Goal: Information Seeking & Learning: Check status

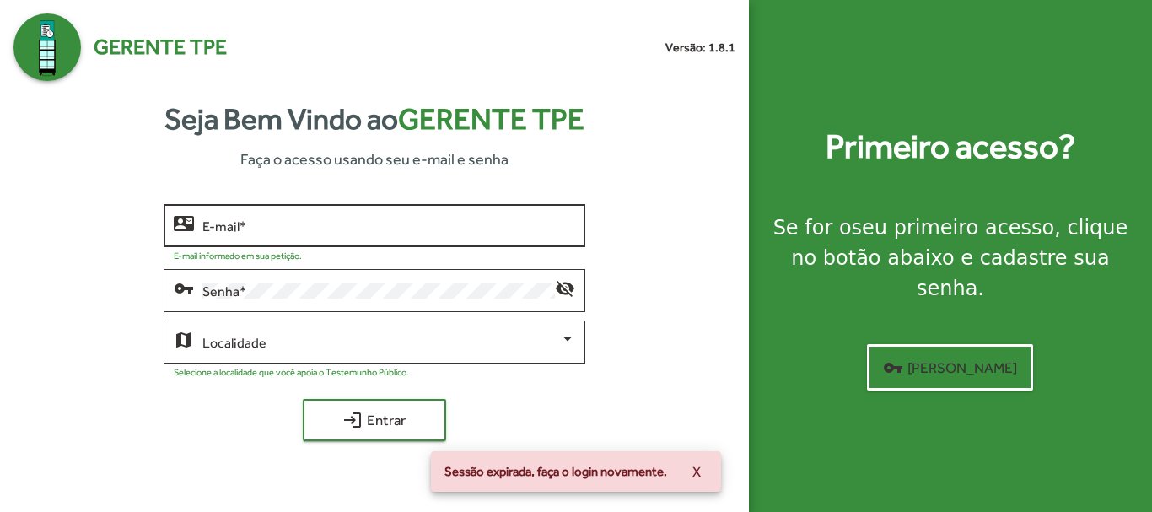
click at [300, 229] on input "E-mail *" at bounding box center [388, 226] width 372 height 15
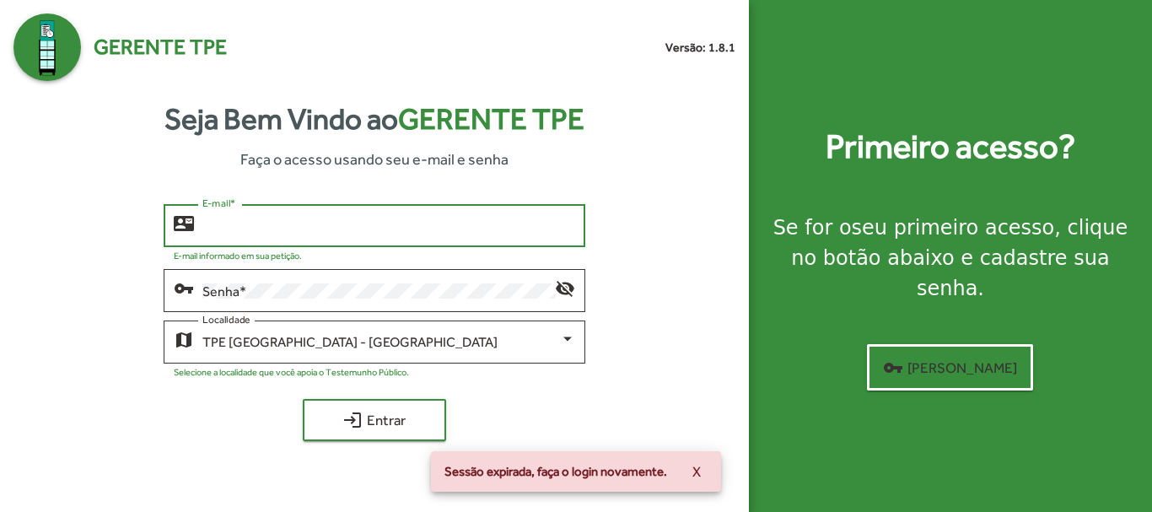
click at [263, 231] on input "E-mail *" at bounding box center [388, 226] width 372 height 15
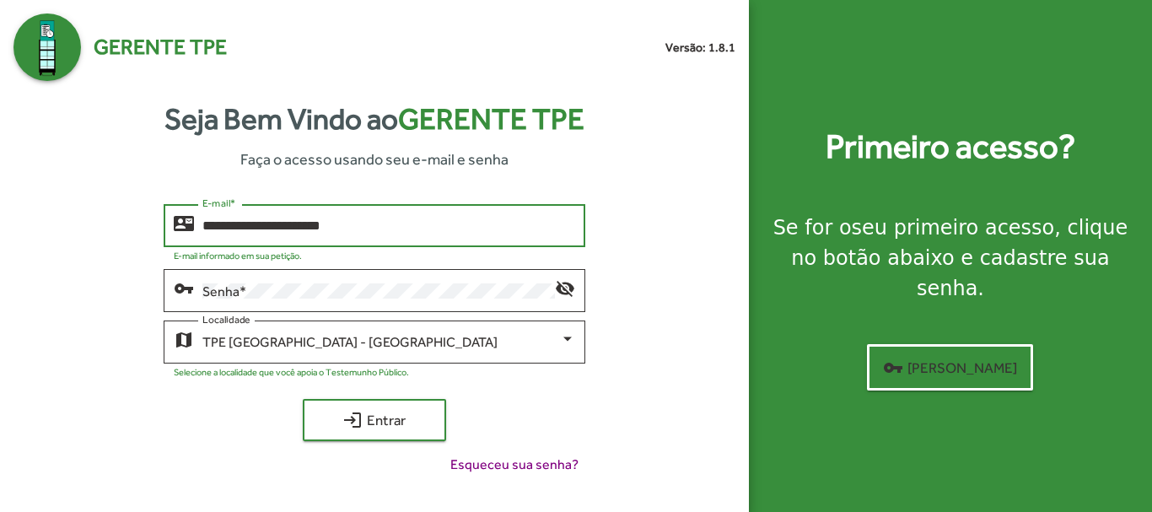
type input "**********"
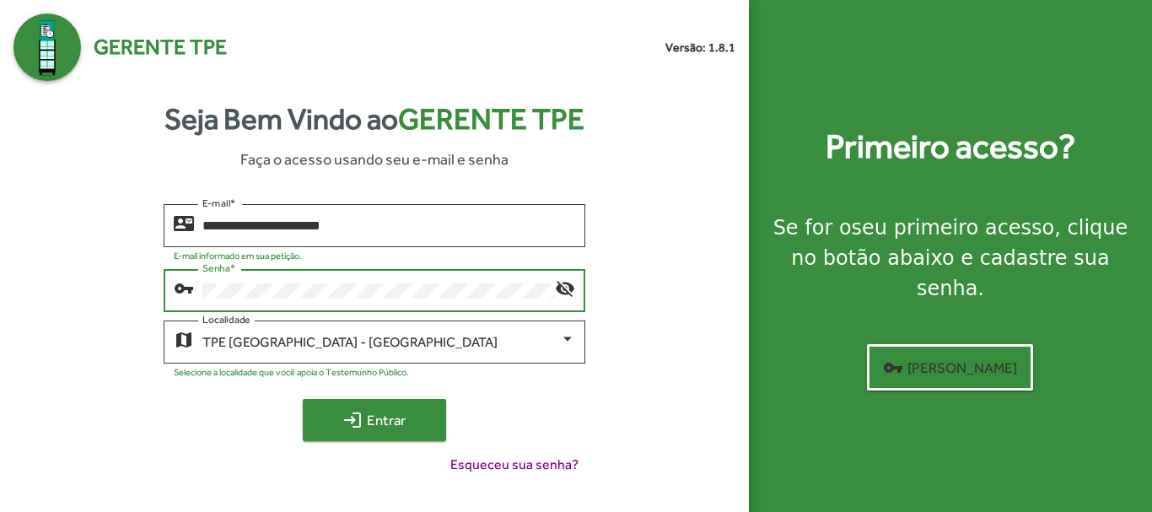
click at [386, 415] on span "login Entrar" at bounding box center [374, 420] width 113 height 30
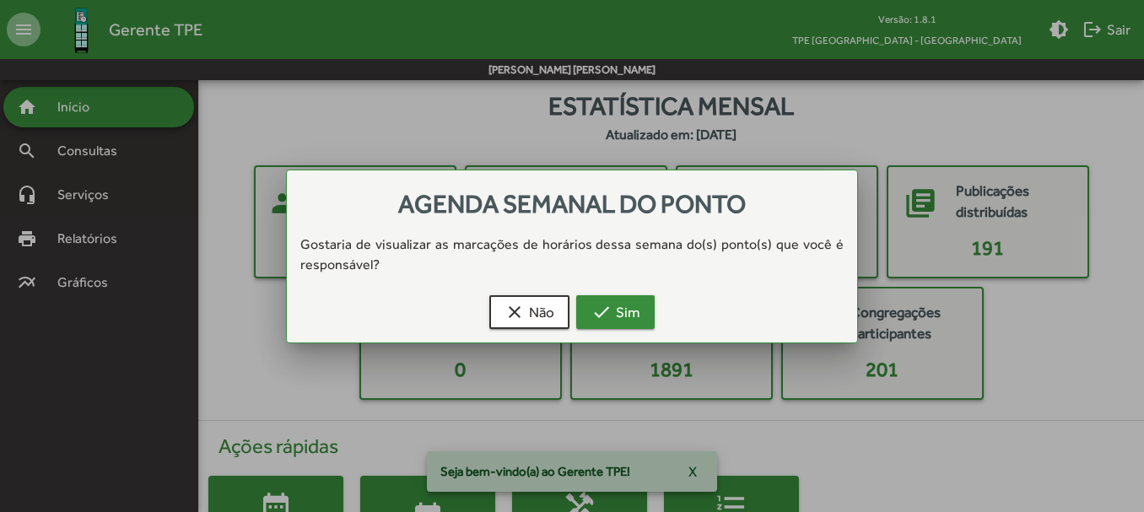
click at [620, 308] on span "check Sim" at bounding box center [615, 312] width 48 height 30
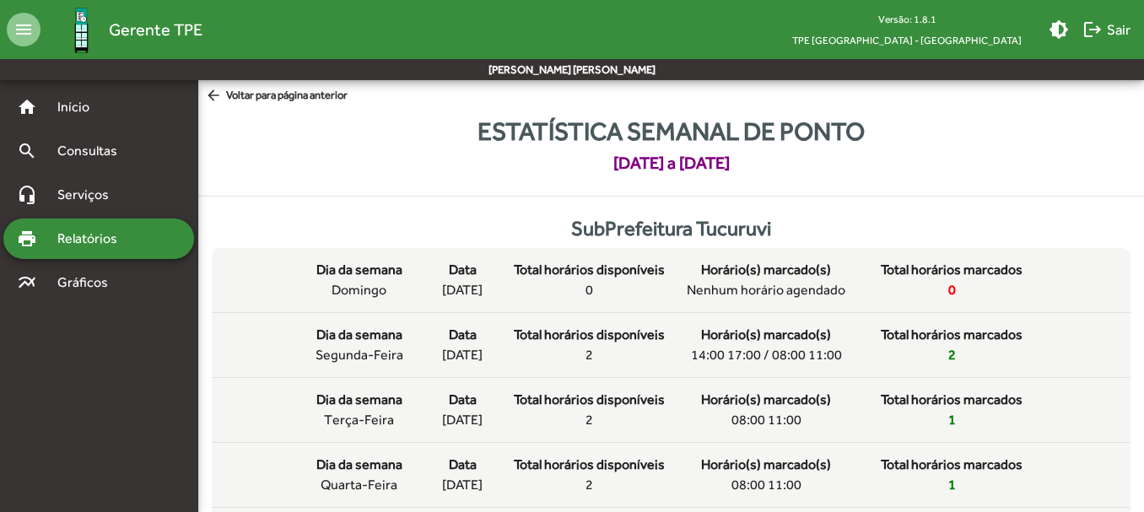
click at [212, 93] on mat-icon "arrow_back" at bounding box center [215, 96] width 21 height 19
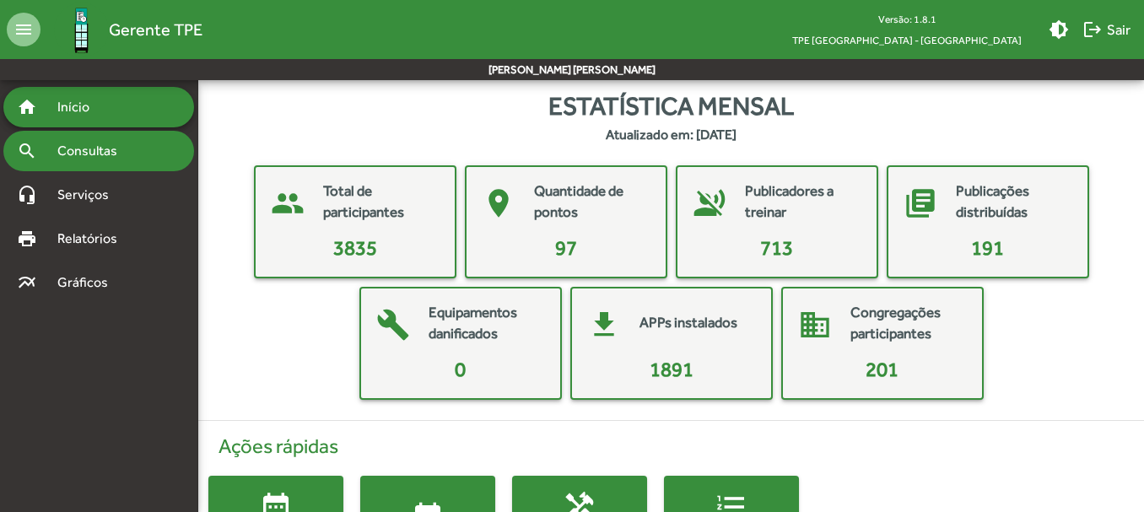
click at [78, 152] on span "Consultas" at bounding box center [93, 151] width 92 height 20
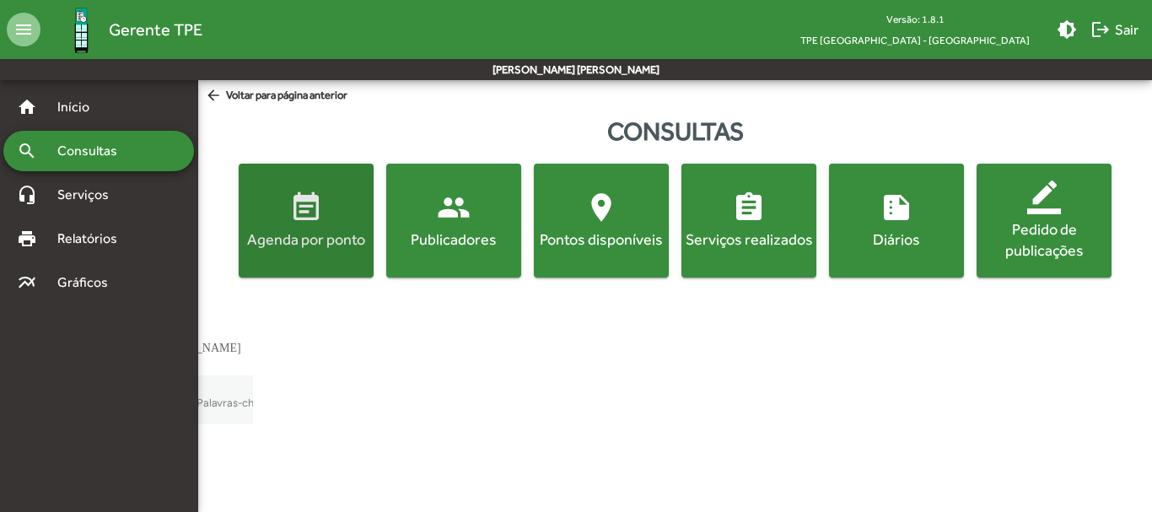
click at [328, 234] on div "Agenda por ponto" at bounding box center [306, 239] width 128 height 21
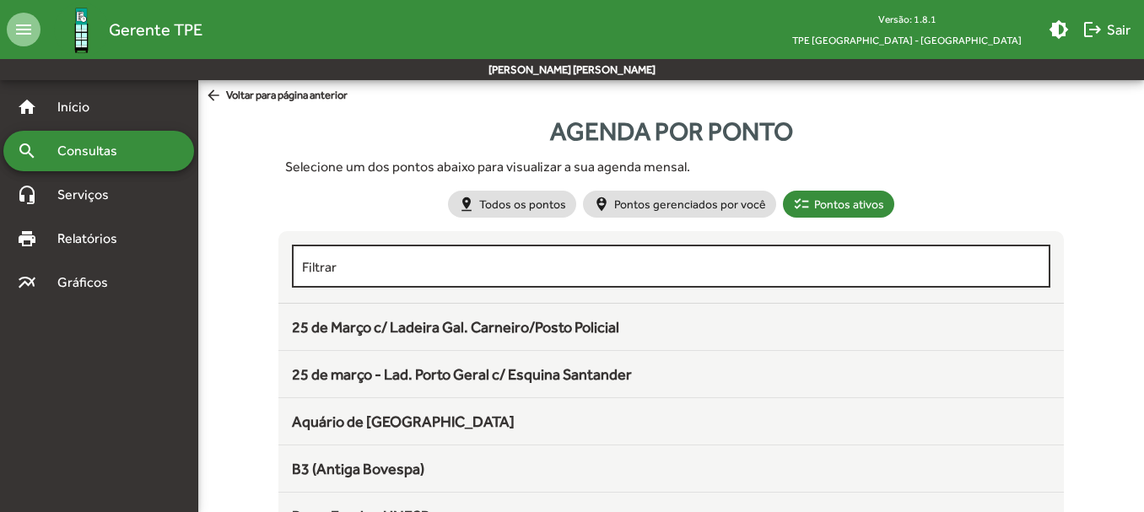
click at [457, 273] on input "Filtrar" at bounding box center [670, 266] width 737 height 15
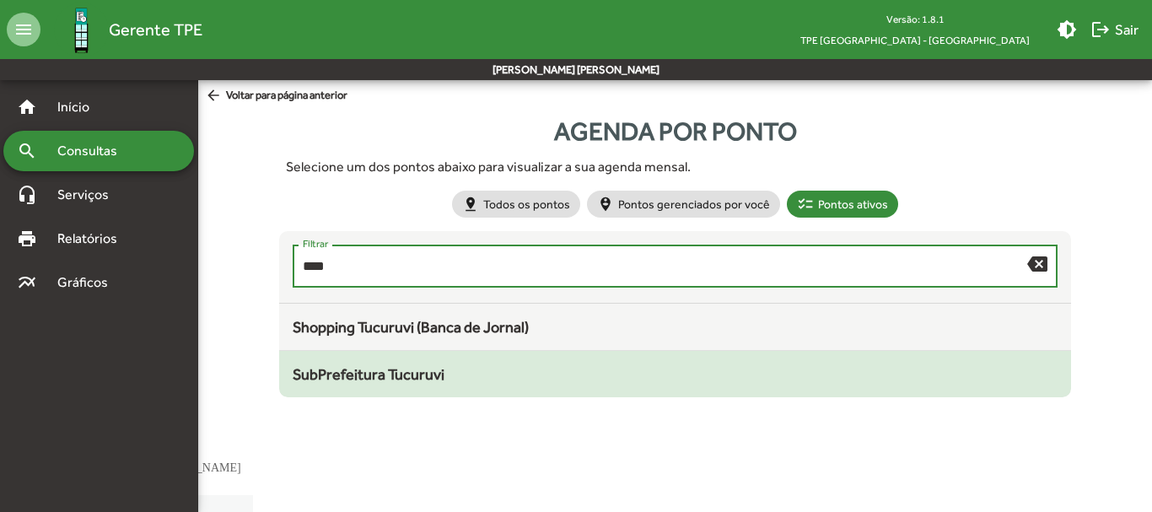
type input "****"
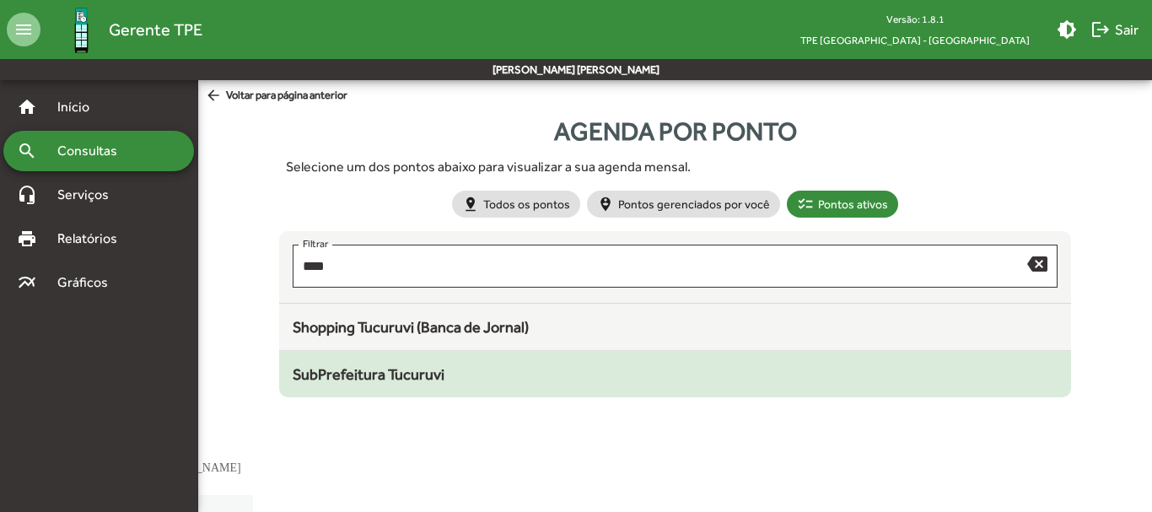
click at [411, 377] on span "SubPrefeitura Tucuruvi" at bounding box center [369, 374] width 152 height 18
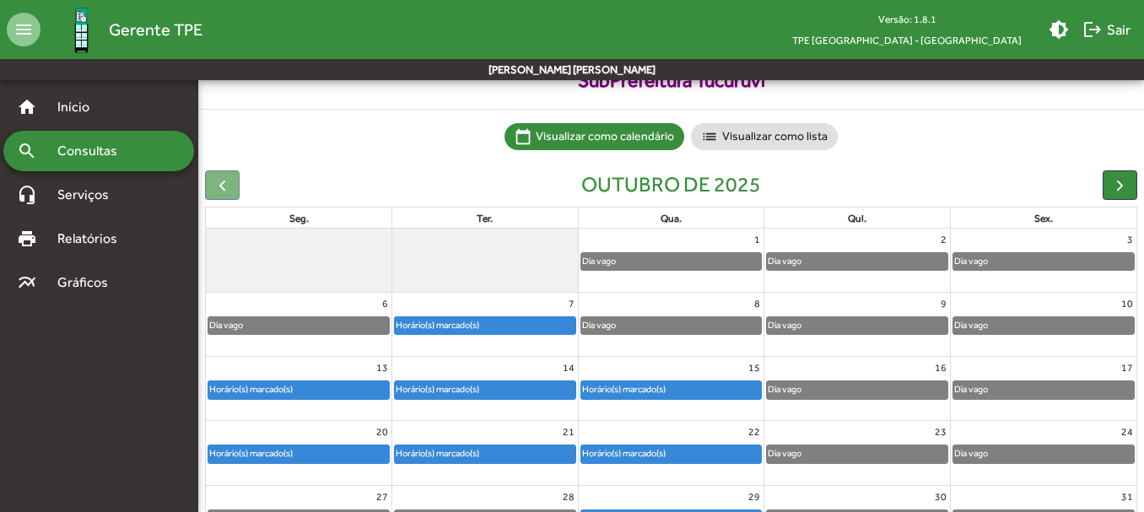
scroll to position [169, 0]
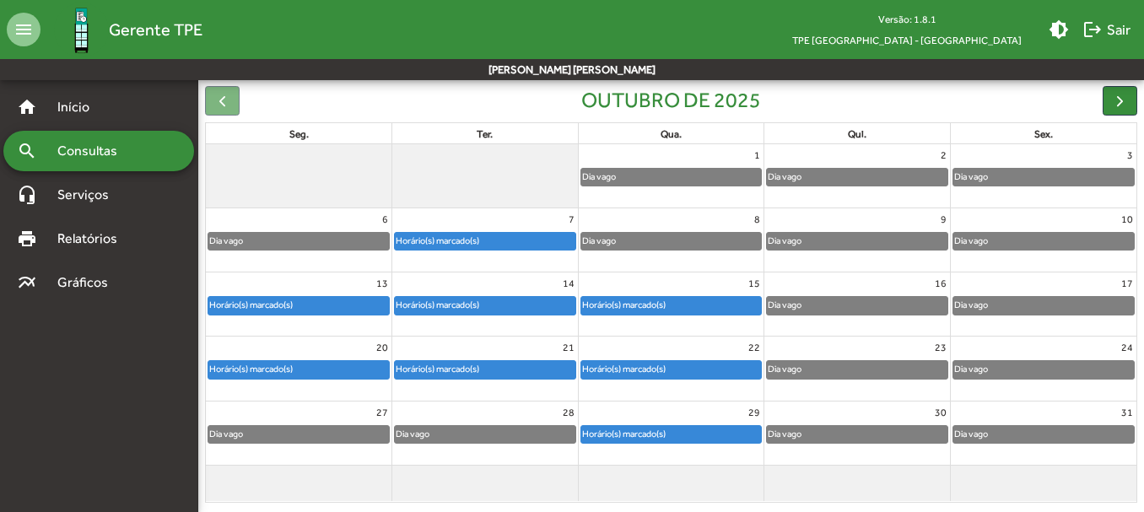
click at [478, 304] on div "Horário(s) marcado(s)" at bounding box center [437, 305] width 85 height 16
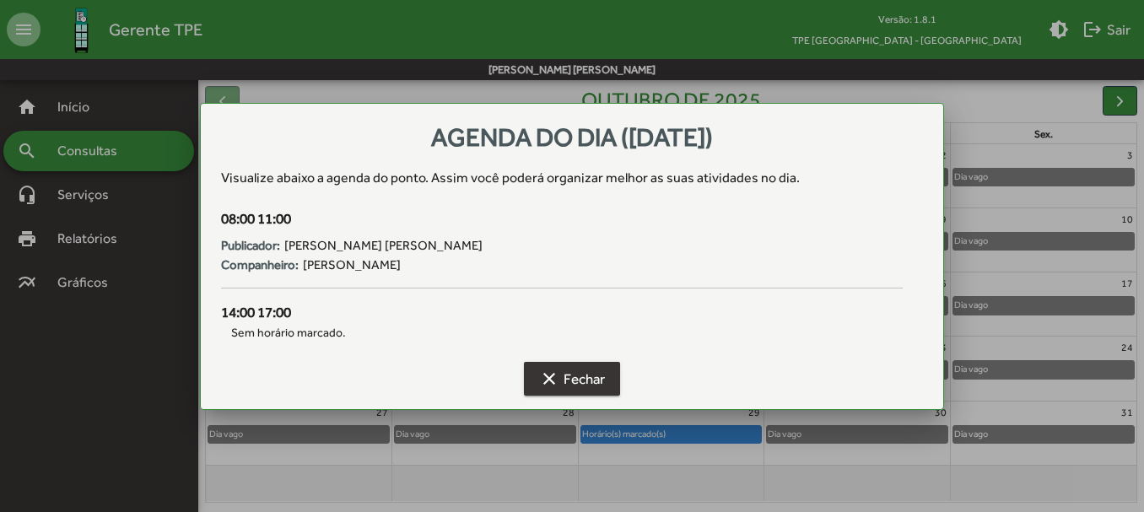
click at [582, 386] on span "clear Fechar" at bounding box center [572, 379] width 66 height 30
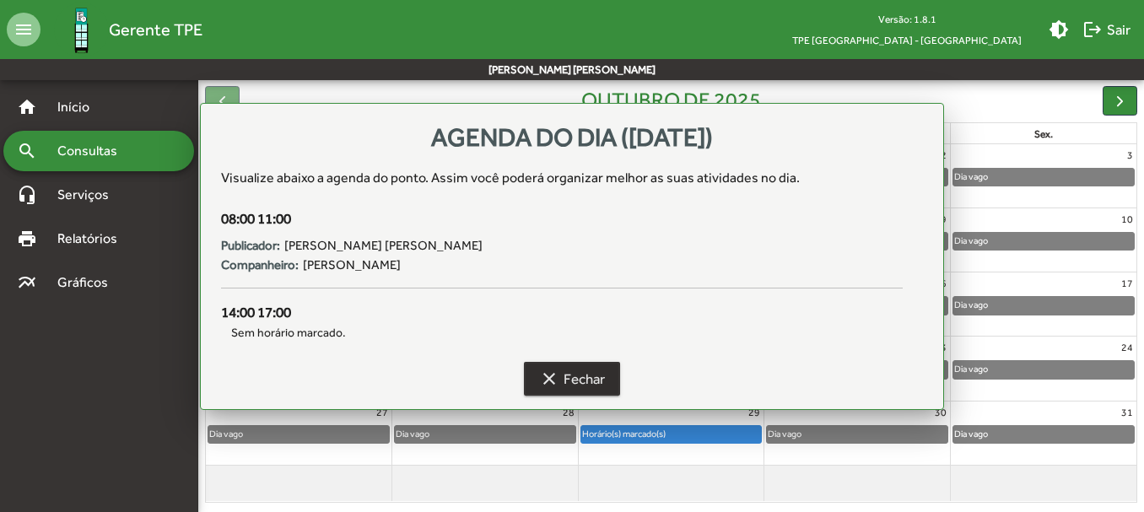
scroll to position [169, 0]
